Goal: Task Accomplishment & Management: Complete application form

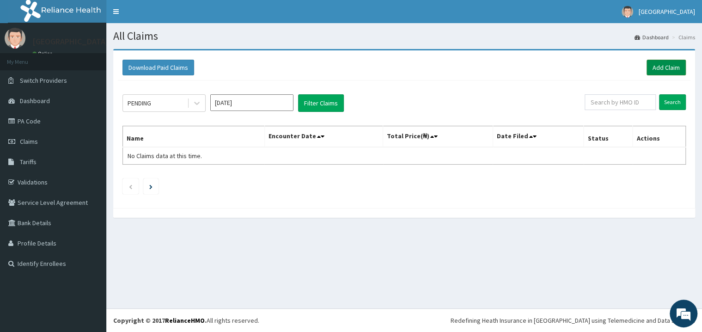
click at [663, 66] on link "Add Claim" at bounding box center [666, 68] width 39 height 16
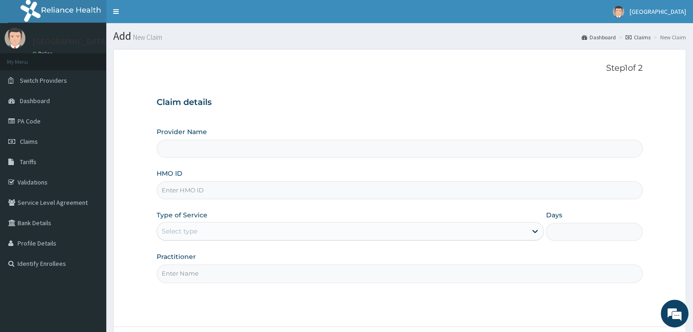
type input "Mother and Child Hospital - [GEOGRAPHIC_DATA]"
click at [187, 185] on input "HMO ID" at bounding box center [400, 190] width 486 height 18
type input "EFF/10043/B"
click at [206, 230] on div "Select type" at bounding box center [342, 231] width 370 height 15
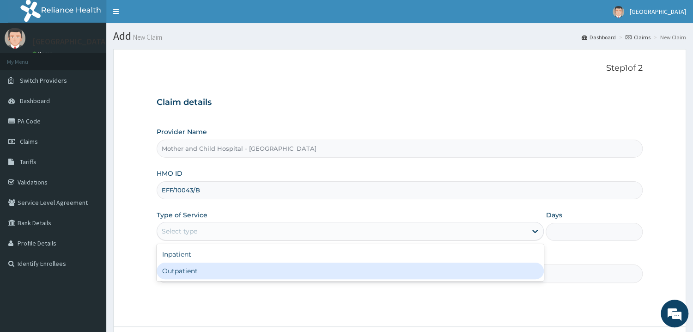
click at [169, 273] on div "Outpatient" at bounding box center [351, 271] width 388 height 17
type input "1"
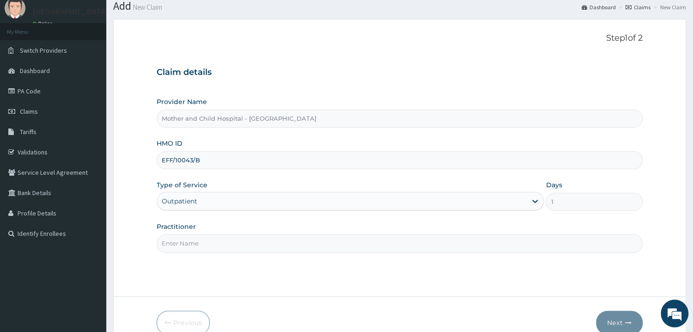
scroll to position [49, 0]
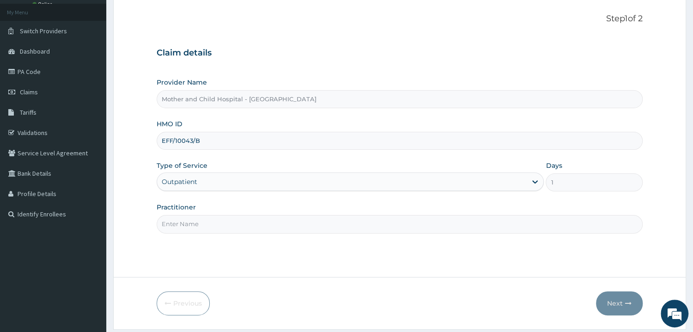
click at [198, 224] on input "Practitioner" at bounding box center [400, 224] width 486 height 18
type input "DR OLOYEDE"
click at [619, 303] on button "Next" at bounding box center [619, 303] width 47 height 24
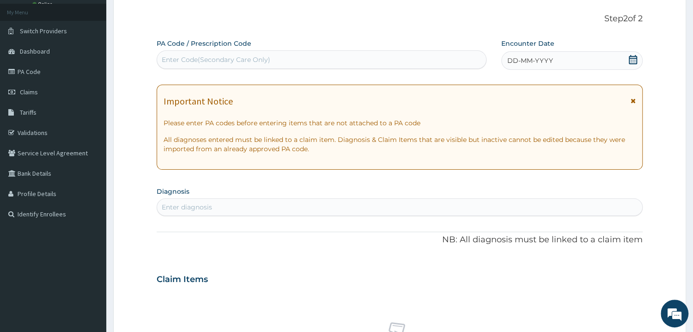
click at [293, 53] on div "Enter Code(Secondary Care Only)" at bounding box center [321, 59] width 329 height 15
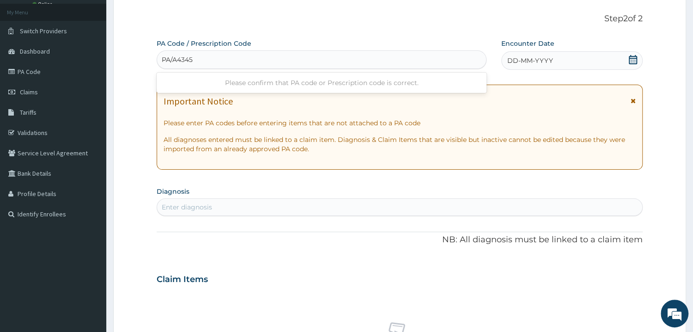
type input "PA/A43451"
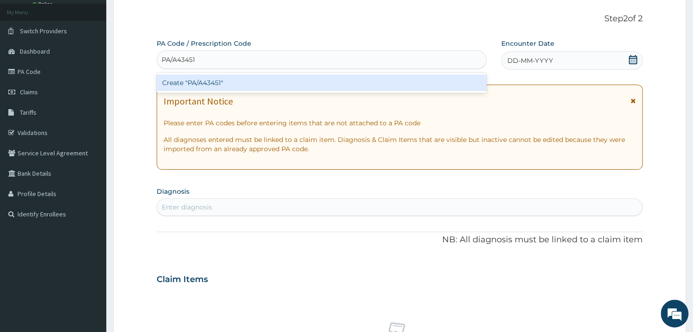
click at [230, 83] on div "Create "PA/A43451"" at bounding box center [322, 82] width 330 height 17
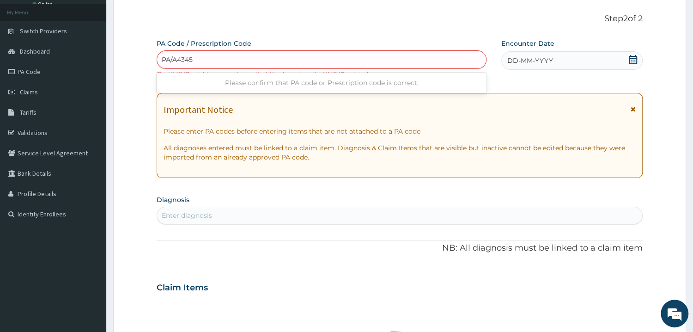
type input "PA/A43451"
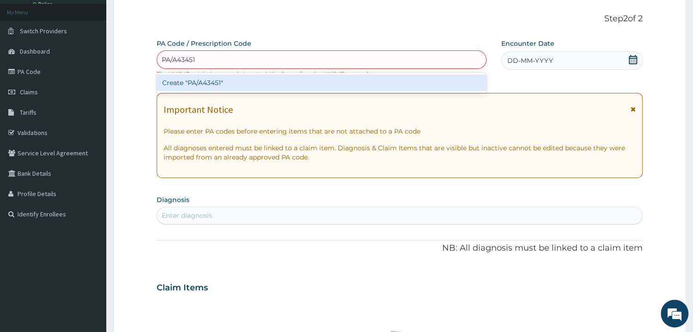
click at [196, 83] on div "Create "PA/A43451"" at bounding box center [322, 82] width 330 height 17
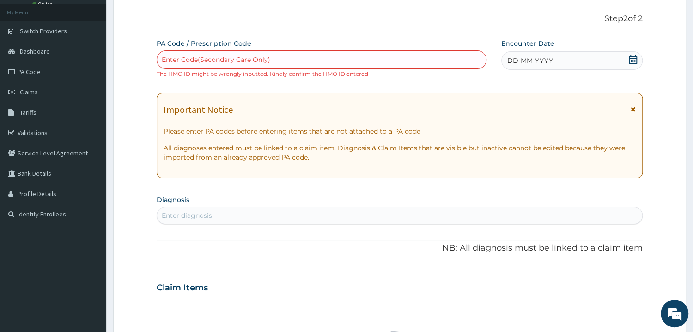
click at [180, 55] on div "Enter Code(Secondary Care Only)" at bounding box center [321, 59] width 329 height 15
click at [189, 56] on div "Enter Code(Secondary Care Only)" at bounding box center [216, 59] width 109 height 9
paste input "PA/A43451"
type input "PA/A43451"
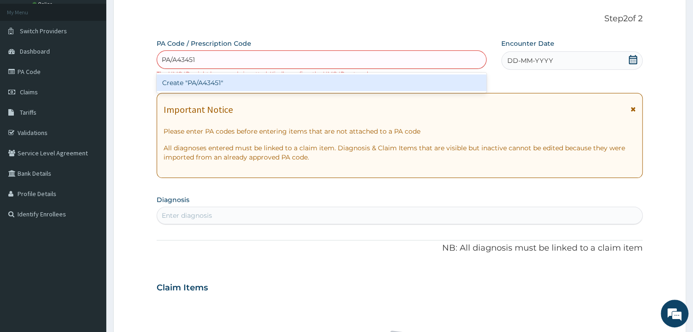
click at [192, 83] on div "Create "PA/A43451"" at bounding box center [322, 82] width 330 height 17
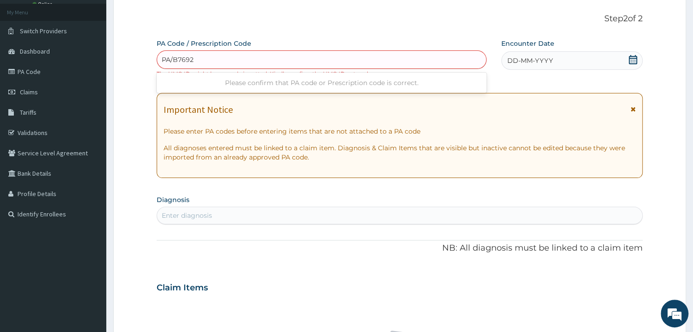
type input "PA/B7692B"
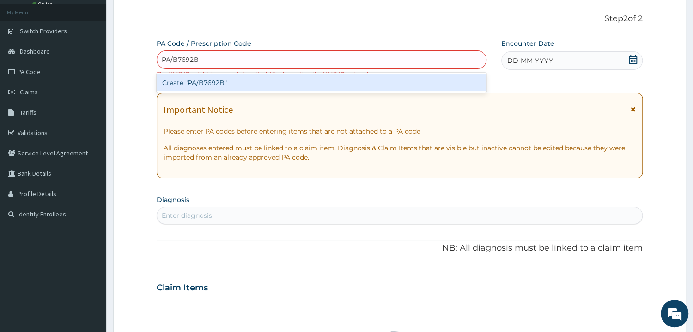
click at [190, 83] on div "Create "PA/B7692B"" at bounding box center [322, 82] width 330 height 17
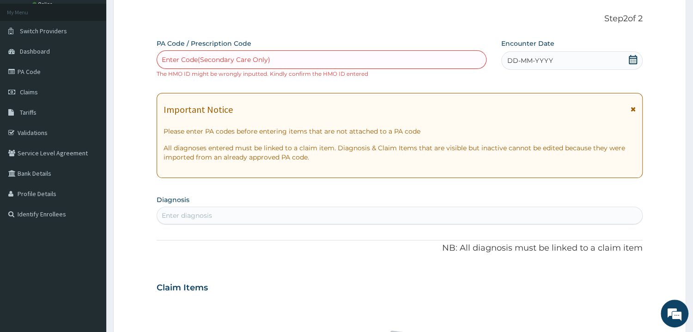
click at [178, 58] on div "Enter Code(Secondary Care Only)" at bounding box center [216, 59] width 109 height 9
paste input "PA/A43451"
type input "PA/A43451"
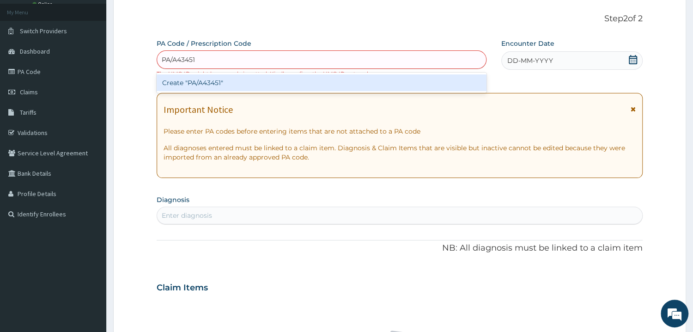
click at [183, 88] on div "Create "PA/A43451"" at bounding box center [322, 82] width 330 height 17
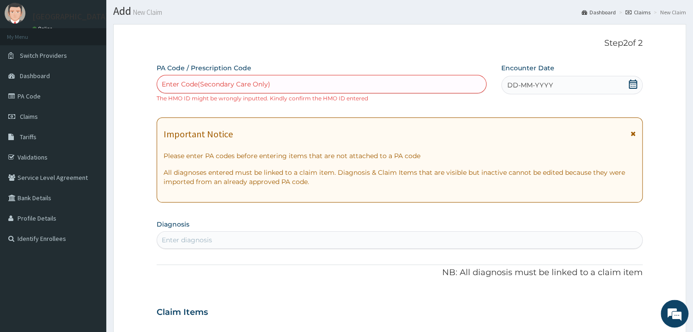
scroll to position [0, 0]
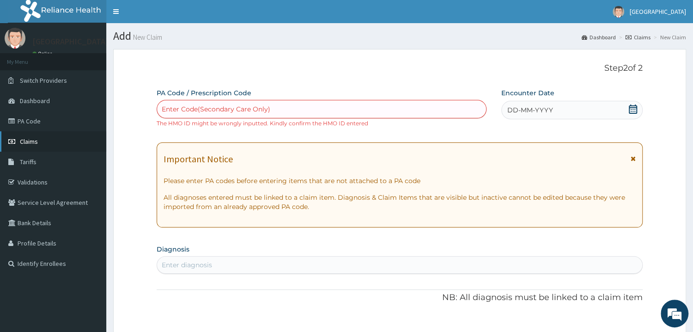
click at [24, 141] on span "Claims" at bounding box center [29, 141] width 18 height 8
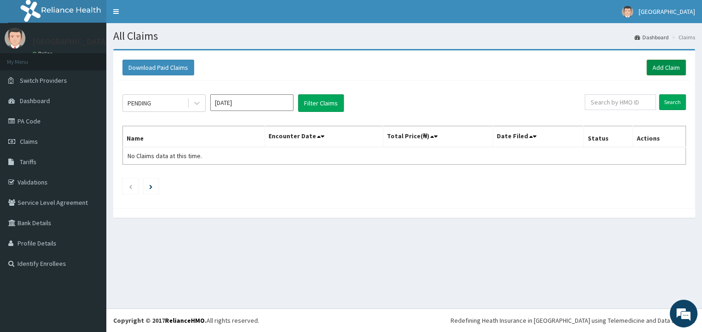
click at [662, 69] on link "Add Claim" at bounding box center [666, 68] width 39 height 16
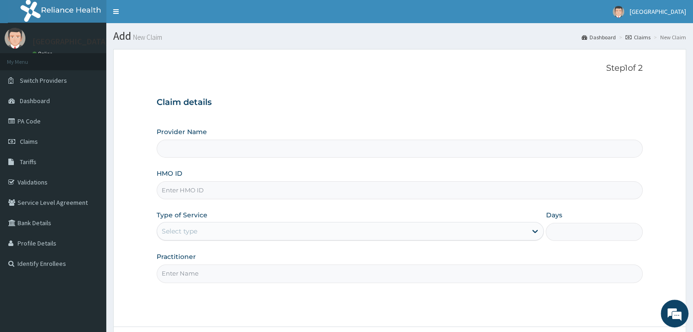
click at [211, 150] on input "Provider Name" at bounding box center [400, 149] width 486 height 18
type input "Mother and Child Hospital - Omole"
click at [179, 194] on input "HMO ID" at bounding box center [400, 190] width 486 height 18
type input "EEF/10043/B"
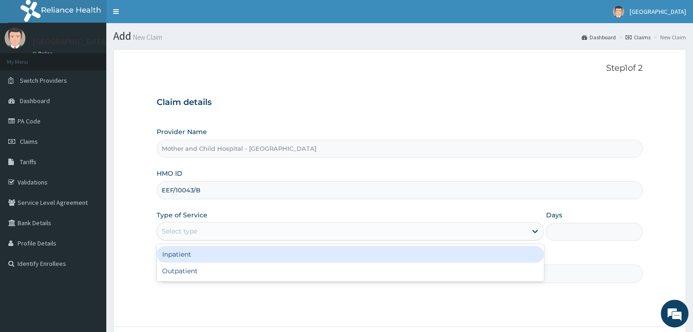
click at [189, 234] on div "Select type" at bounding box center [180, 230] width 36 height 9
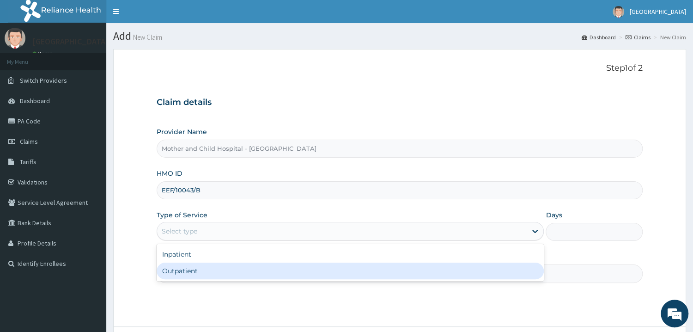
click at [171, 273] on div "Outpatient" at bounding box center [351, 271] width 388 height 17
type input "1"
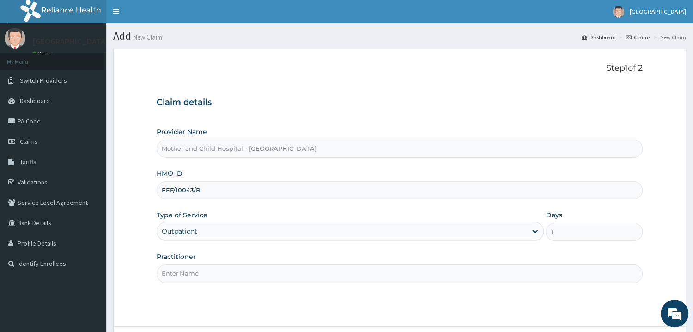
click at [173, 274] on input "Practitioner" at bounding box center [400, 273] width 486 height 18
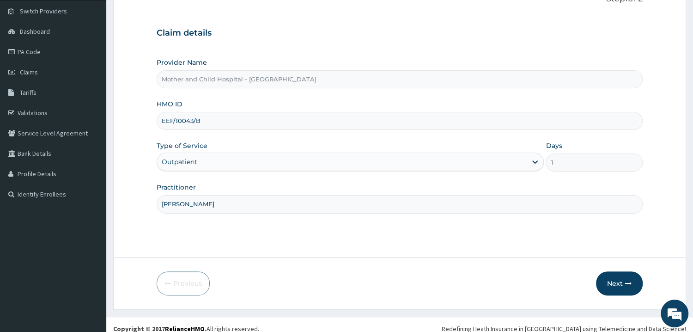
scroll to position [78, 0]
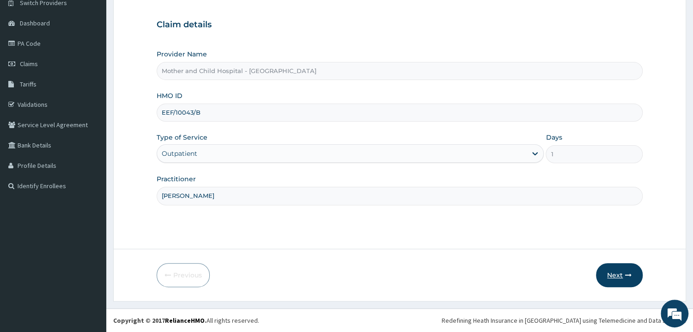
type input "DR OLOYEDE"
click at [612, 275] on button "Next" at bounding box center [619, 275] width 47 height 24
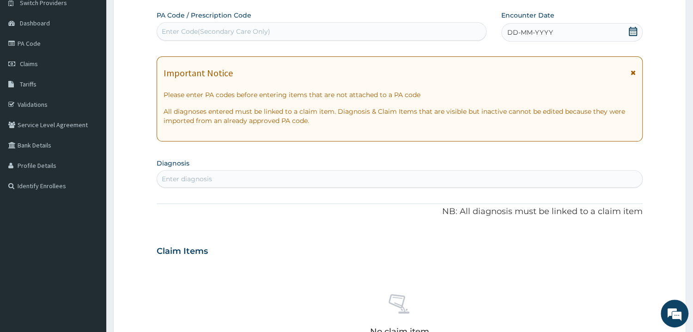
click at [177, 31] on div "Enter Code(Secondary Care Only)" at bounding box center [216, 31] width 109 height 9
paste input "PA/A43451"
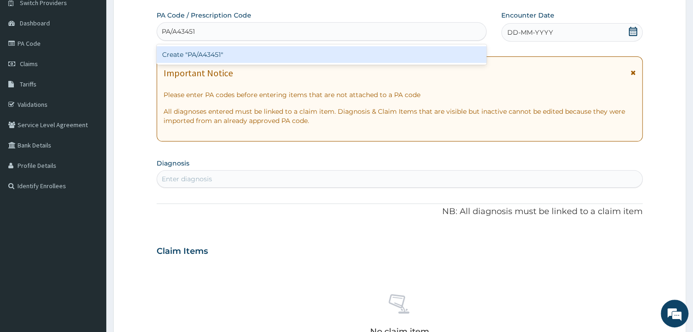
type input "PA/A43451"
click at [174, 50] on div "Create "PA/A43451"" at bounding box center [322, 54] width 330 height 17
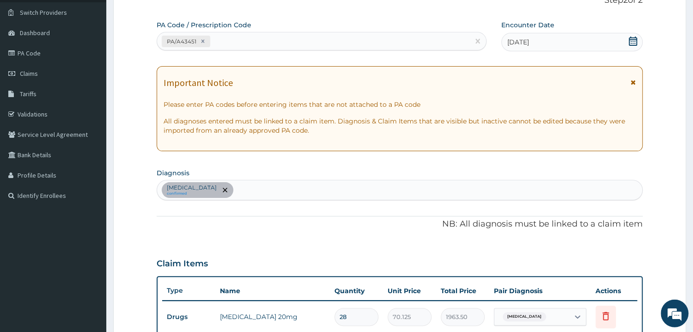
scroll to position [0, 0]
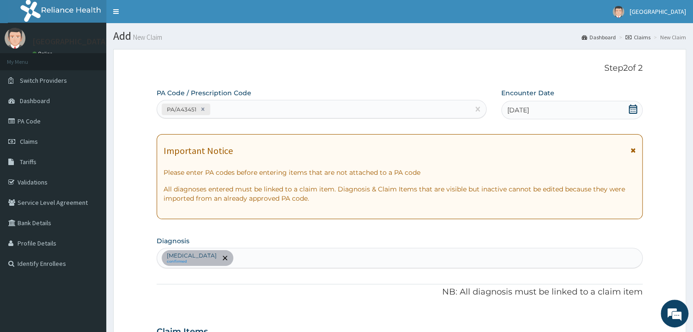
click at [230, 109] on div "PA/A43451" at bounding box center [313, 109] width 312 height 15
type input "PA/37692B"
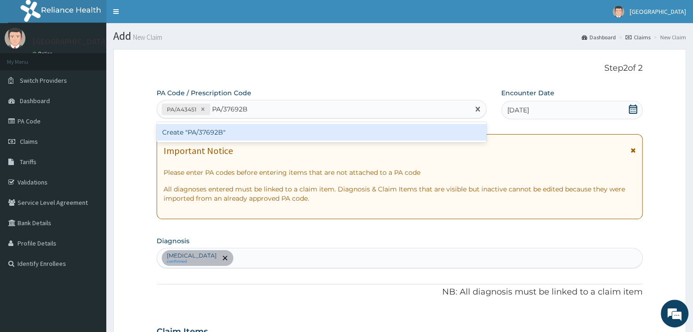
click at [202, 134] on div "Create "PA/37692B"" at bounding box center [322, 132] width 330 height 17
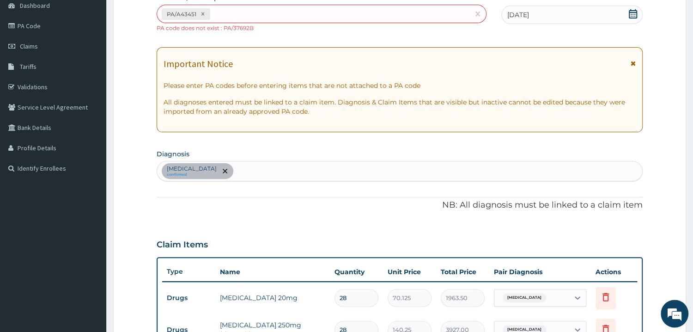
scroll to position [64, 0]
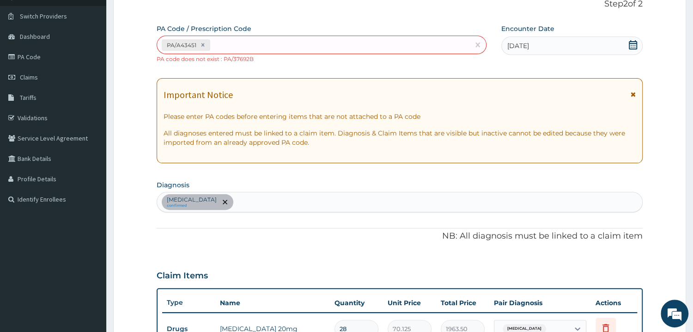
click at [222, 45] on div "PA/A43451" at bounding box center [313, 44] width 312 height 15
paste input "PA/B7692B"
type input "PA/B7692B"
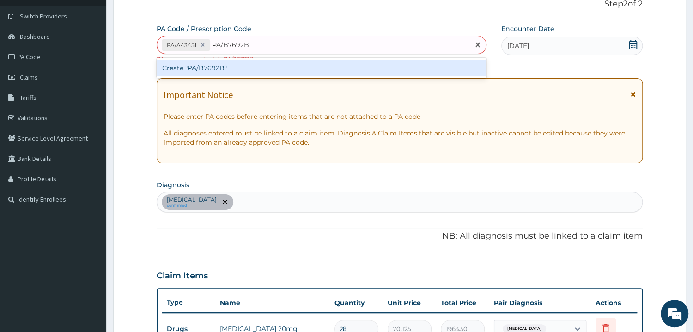
click at [184, 73] on div "Create "PA/B7692B"" at bounding box center [322, 68] width 330 height 17
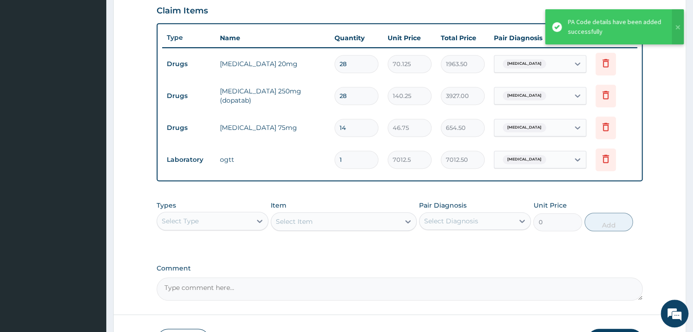
scroll to position [347, 0]
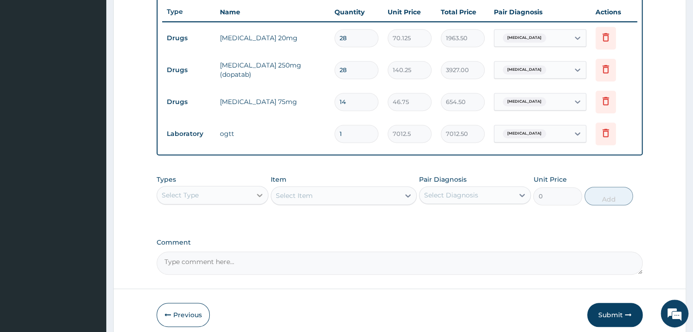
click at [257, 190] on icon at bounding box center [259, 194] width 9 height 9
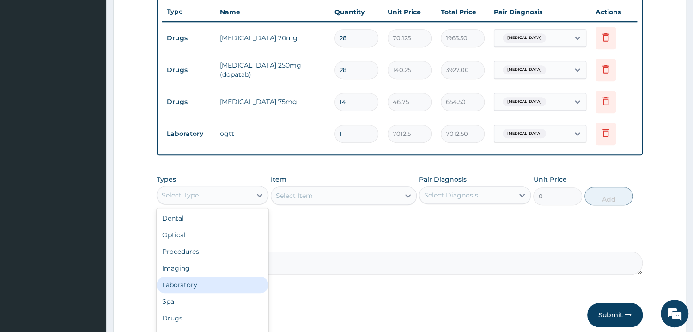
click at [190, 291] on div "Laboratory" at bounding box center [213, 284] width 112 height 17
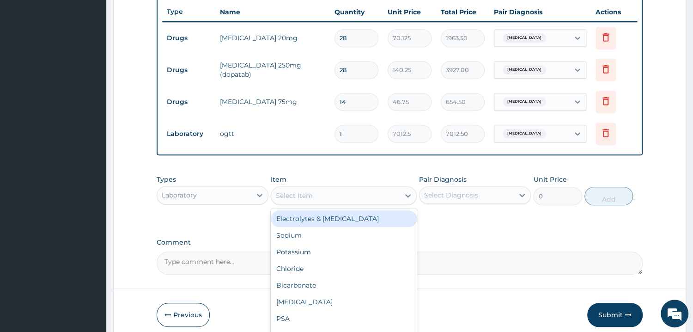
click at [314, 199] on div "Select Item" at bounding box center [335, 195] width 128 height 15
type input "PCV"
click at [301, 220] on div "PCV alone" at bounding box center [344, 218] width 146 height 17
type input "1402.5"
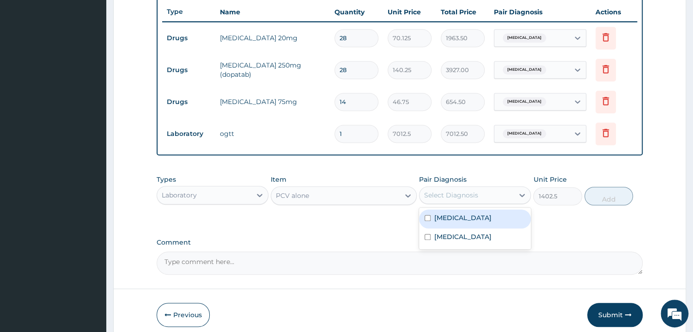
click at [434, 195] on div "Select Diagnosis" at bounding box center [451, 194] width 54 height 9
click at [343, 242] on label "Comment" at bounding box center [400, 243] width 486 height 8
click at [343, 251] on textarea "Comment" at bounding box center [400, 262] width 486 height 23
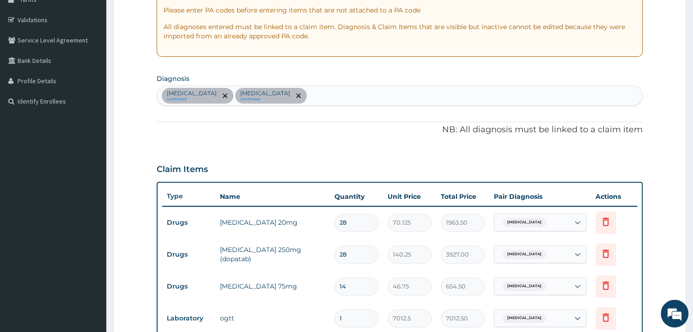
scroll to position [148, 0]
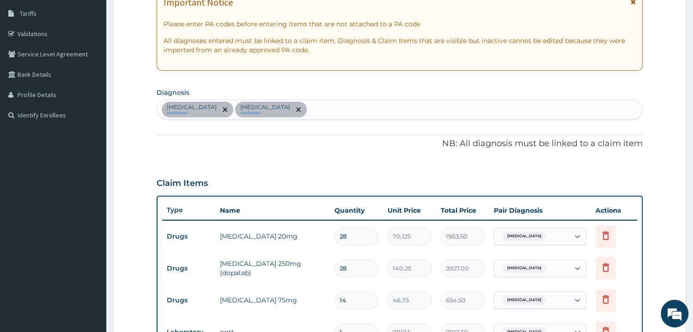
click at [357, 113] on div "Essential hypertension confirmed Gestational diabetes mellitus confirmed" at bounding box center [399, 109] width 485 height 19
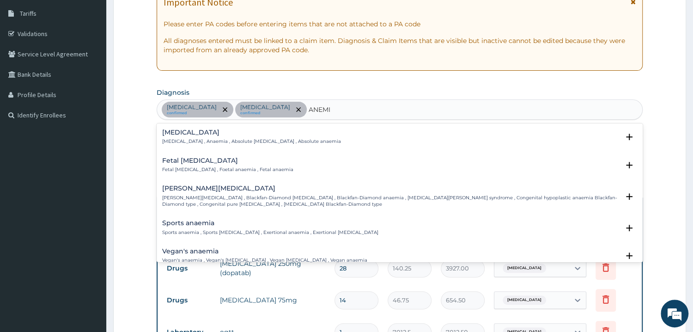
type input "ANEMIA"
click at [196, 139] on p "Anemia , Anaemia , Absolute anemia , Absolute anaemia" at bounding box center [251, 141] width 179 height 6
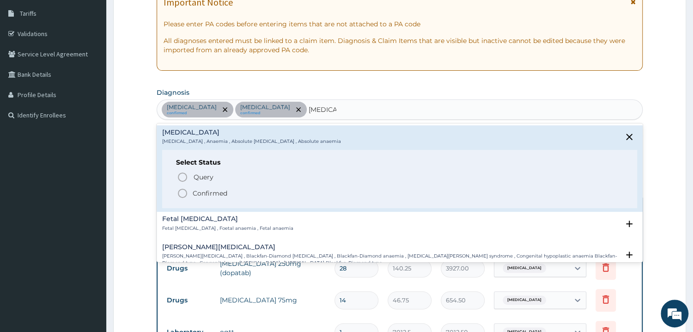
click at [183, 190] on icon "status option filled" at bounding box center [182, 193] width 11 height 11
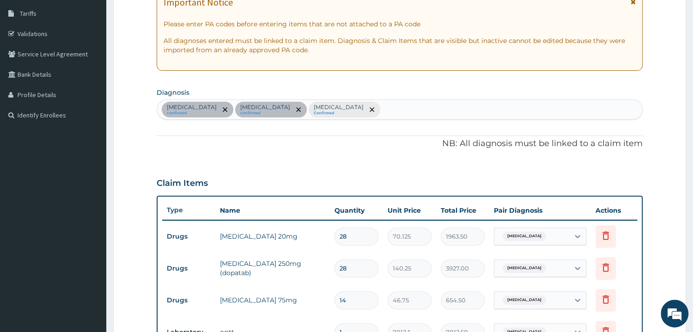
scroll to position [297, 0]
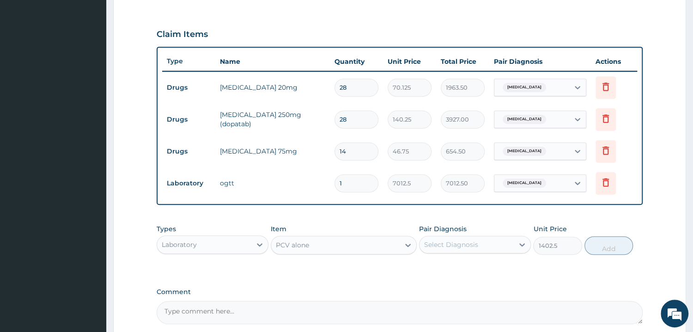
click at [435, 245] on div "Select Diagnosis" at bounding box center [451, 244] width 54 height 9
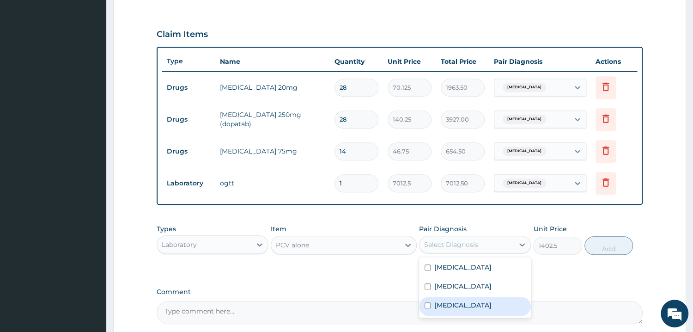
click at [429, 308] on input "checkbox" at bounding box center [428, 305] width 6 height 6
checkbox input "true"
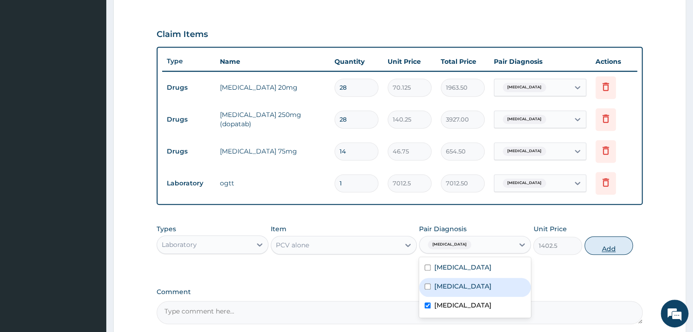
click at [601, 246] on button "Add" at bounding box center [609, 245] width 49 height 18
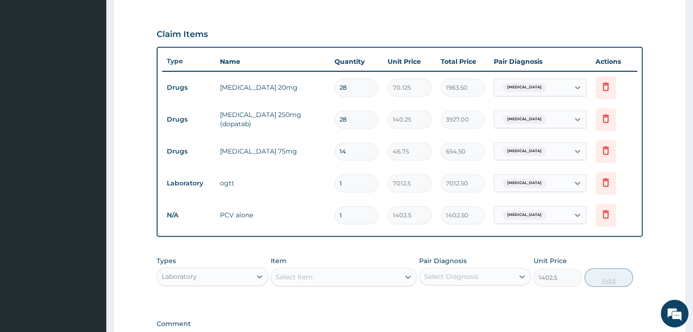
type input "0"
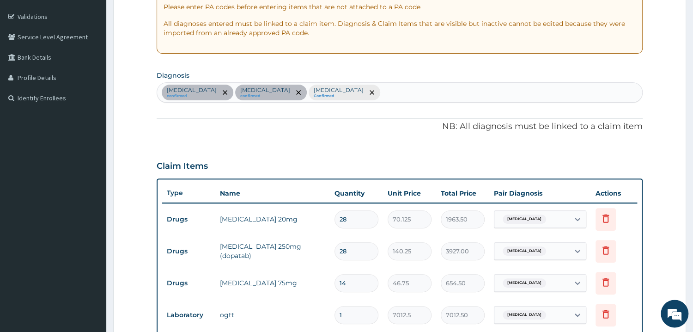
scroll to position [148, 0]
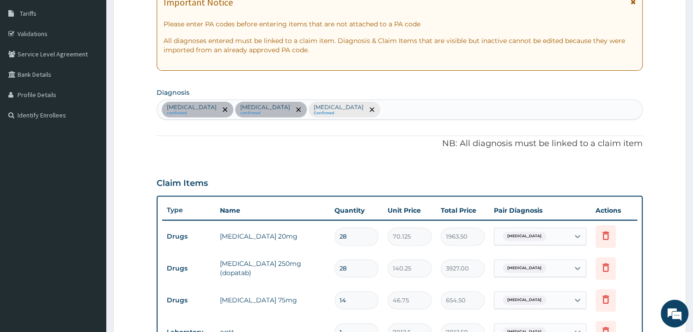
click at [411, 110] on div "Essential hypertension confirmed Gestational diabetes mellitus confirmed Anemia…" at bounding box center [399, 109] width 485 height 19
type input "BAC"
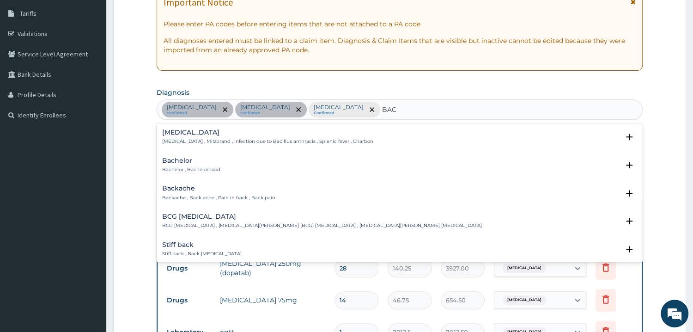
click at [205, 191] on h4 "Backache" at bounding box center [218, 188] width 113 height 7
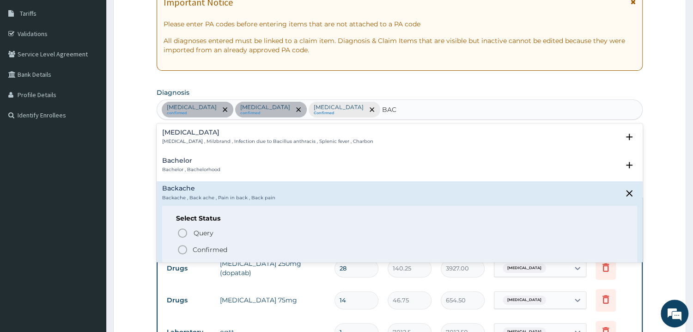
click at [187, 250] on icon "status option filled" at bounding box center [182, 249] width 11 height 11
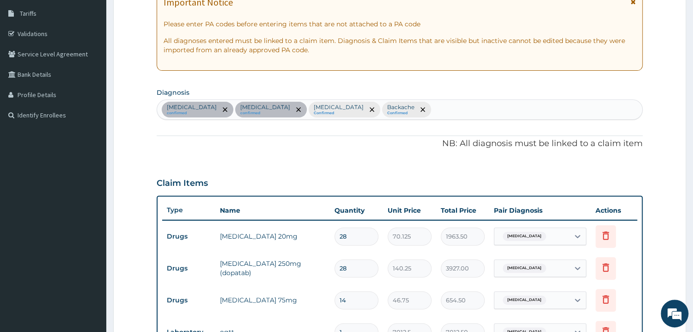
scroll to position [347, 0]
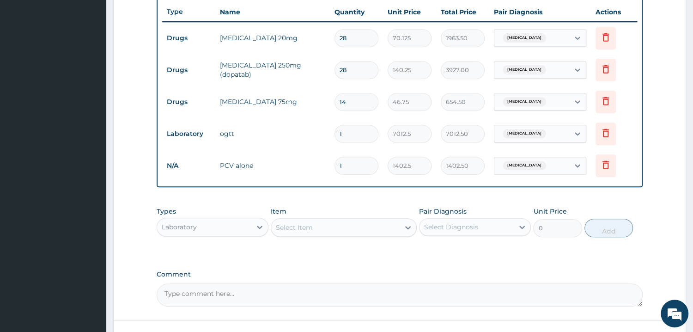
click at [221, 227] on div "Laboratory" at bounding box center [204, 227] width 94 height 15
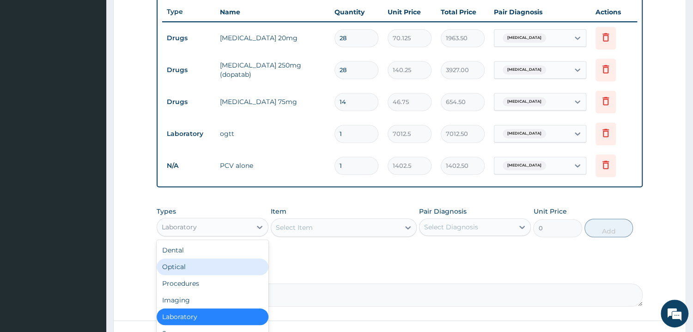
scroll to position [31, 0]
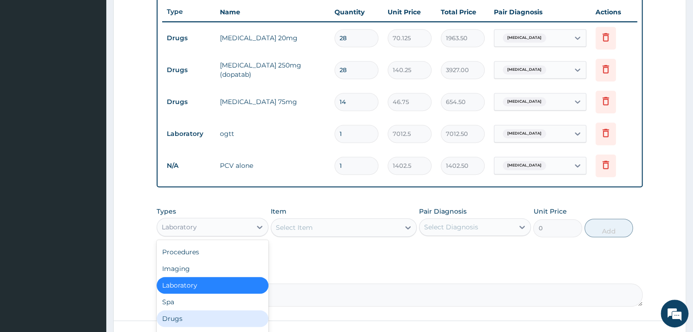
click at [167, 320] on div "Drugs" at bounding box center [213, 318] width 112 height 17
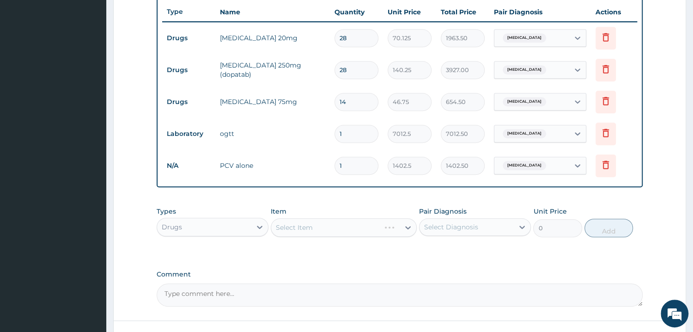
click at [318, 226] on div "Select Item" at bounding box center [344, 227] width 146 height 18
click at [336, 222] on div "Select Item" at bounding box center [335, 227] width 128 height 15
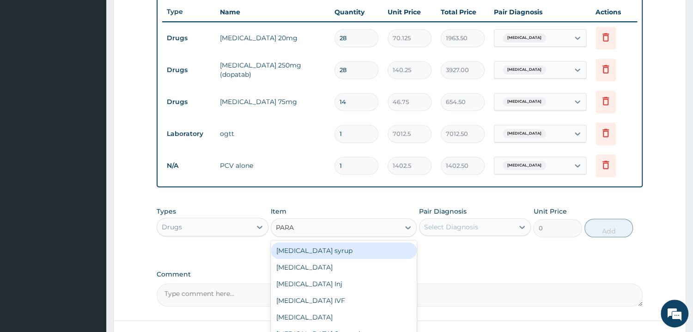
type input "PARAC"
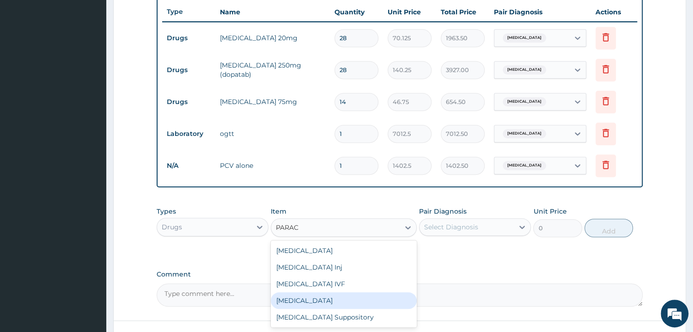
click at [305, 297] on div "Paracetamol" at bounding box center [344, 300] width 146 height 17
type input "37.4"
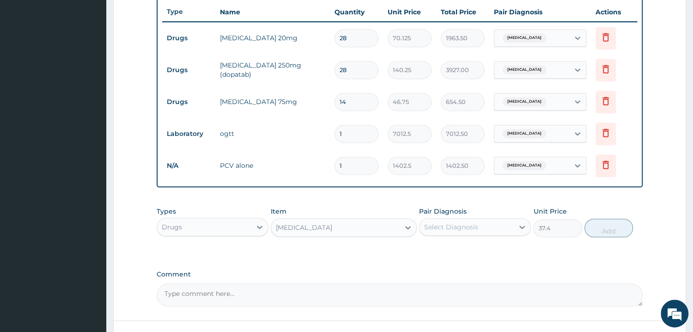
click at [433, 227] on div "Select Diagnosis" at bounding box center [451, 226] width 54 height 9
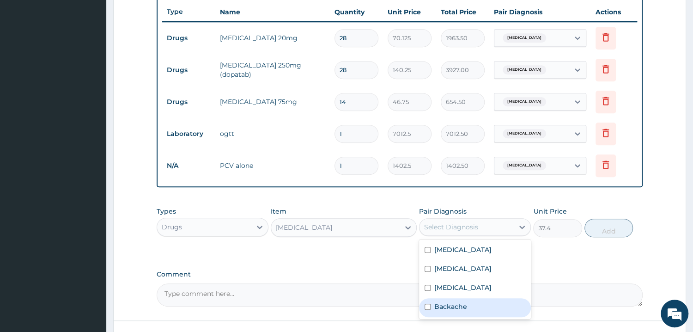
click at [429, 310] on input "checkbox" at bounding box center [428, 307] width 6 height 6
checkbox input "true"
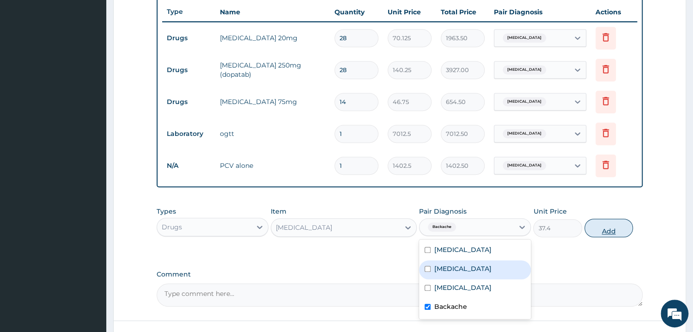
click at [605, 231] on button "Add" at bounding box center [609, 228] width 49 height 18
type input "0"
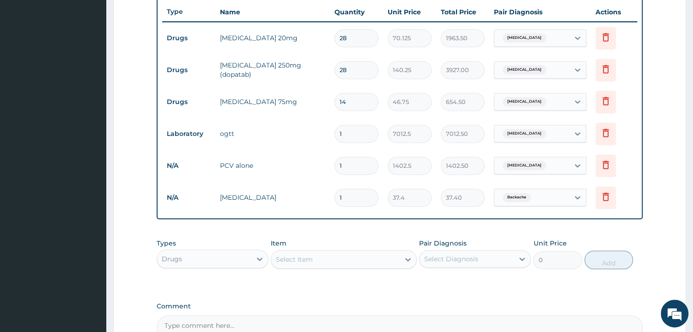
type input "12"
type input "448.80"
type input "12"
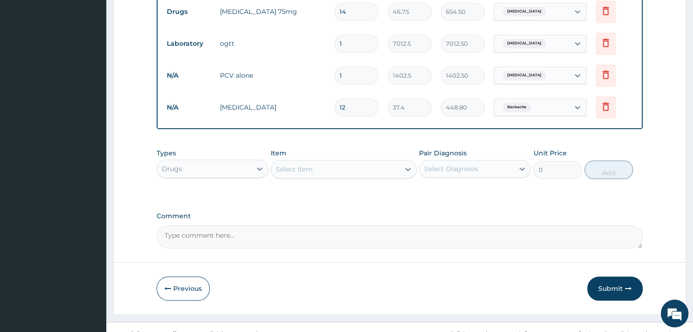
scroll to position [449, 0]
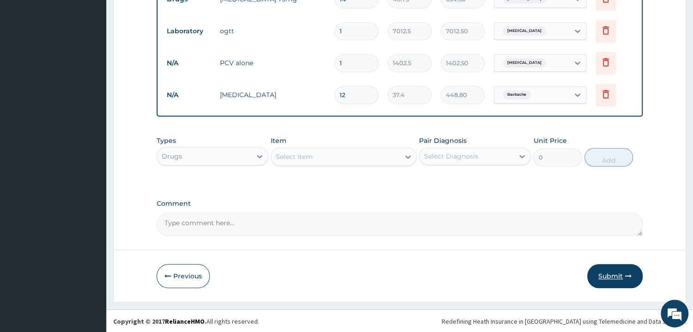
click at [614, 274] on button "Submit" at bounding box center [614, 276] width 55 height 24
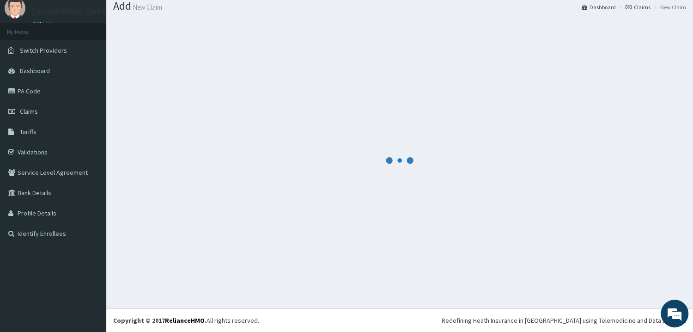
scroll to position [30, 0]
